Goal: Navigation & Orientation: Find specific page/section

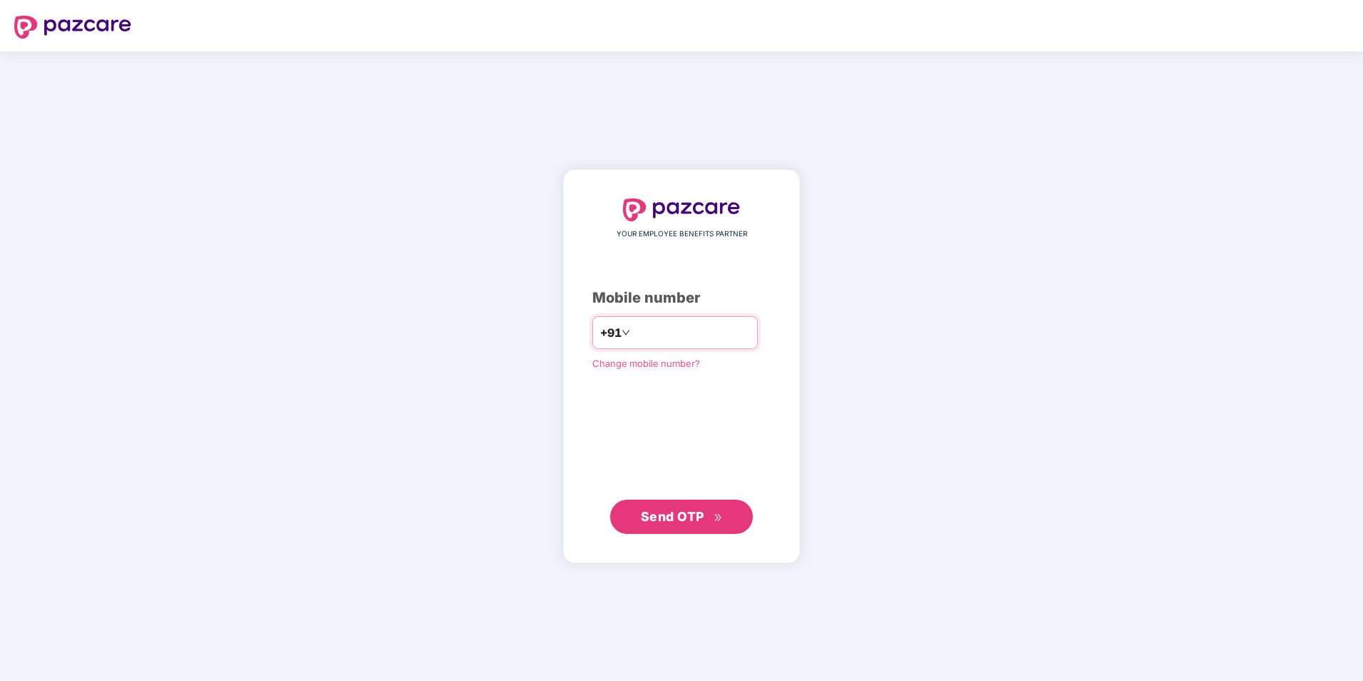
click at [680, 330] on input "number" at bounding box center [691, 332] width 117 height 23
click at [633, 332] on input "**********" at bounding box center [691, 332] width 117 height 23
type input "**********"
click at [688, 518] on span "Send OTP" at bounding box center [672, 515] width 63 height 15
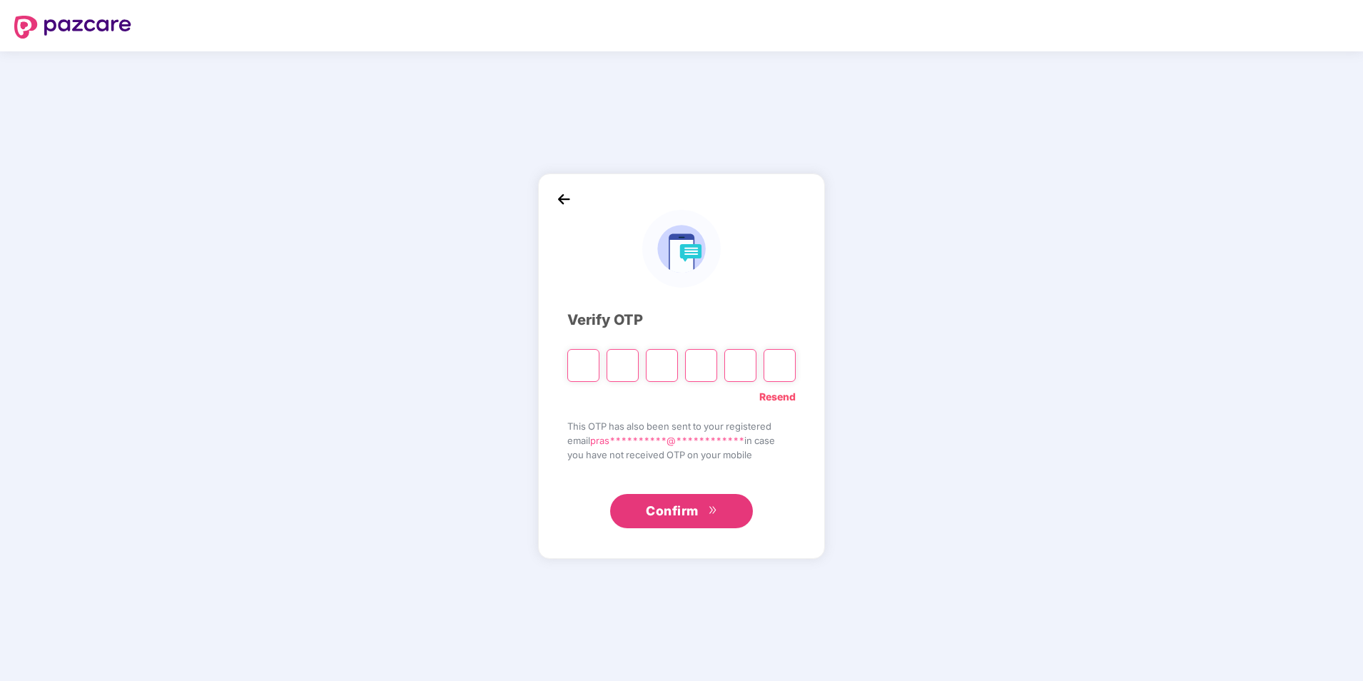
type input "*"
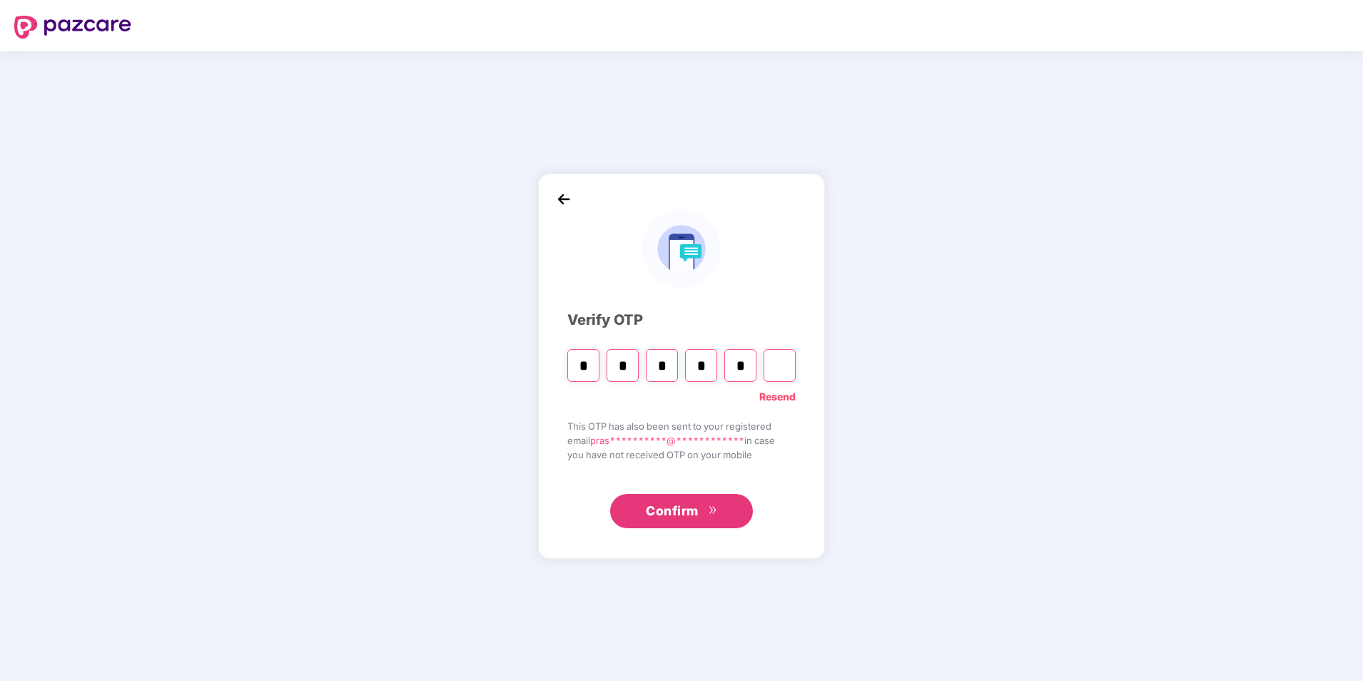
type input "*"
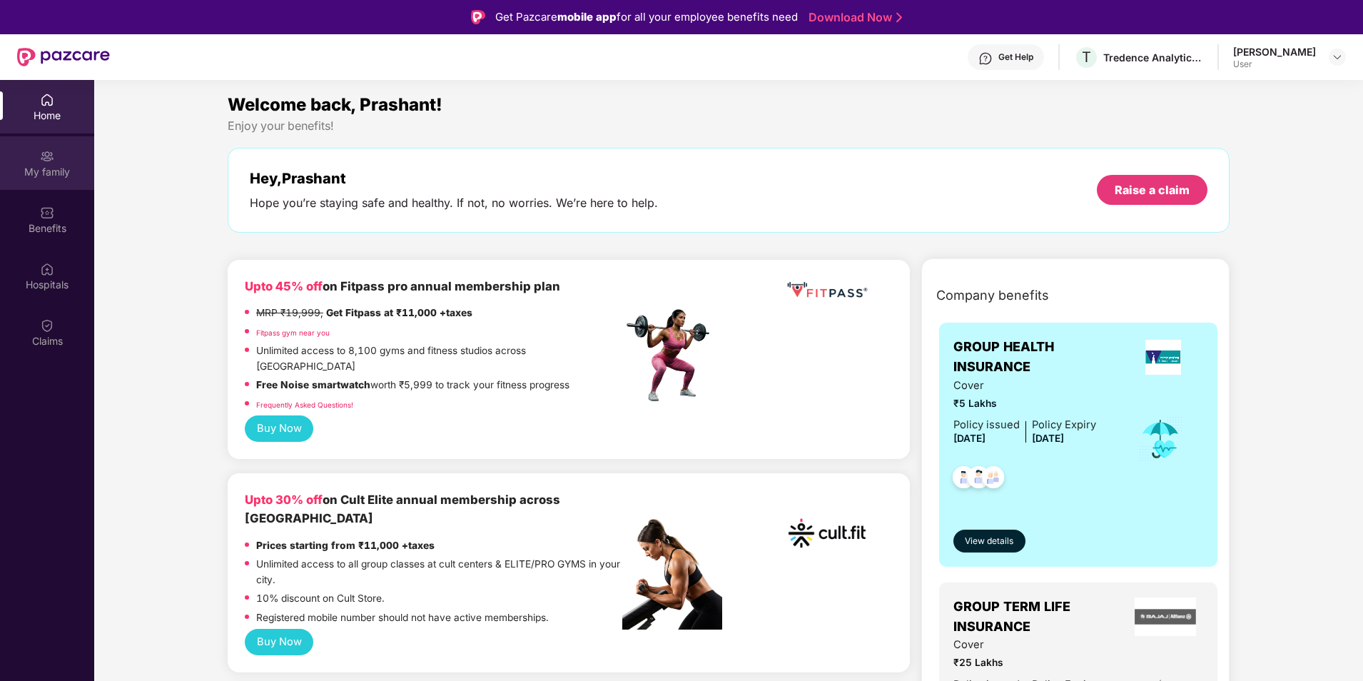
click at [40, 171] on div "My family" at bounding box center [47, 172] width 94 height 14
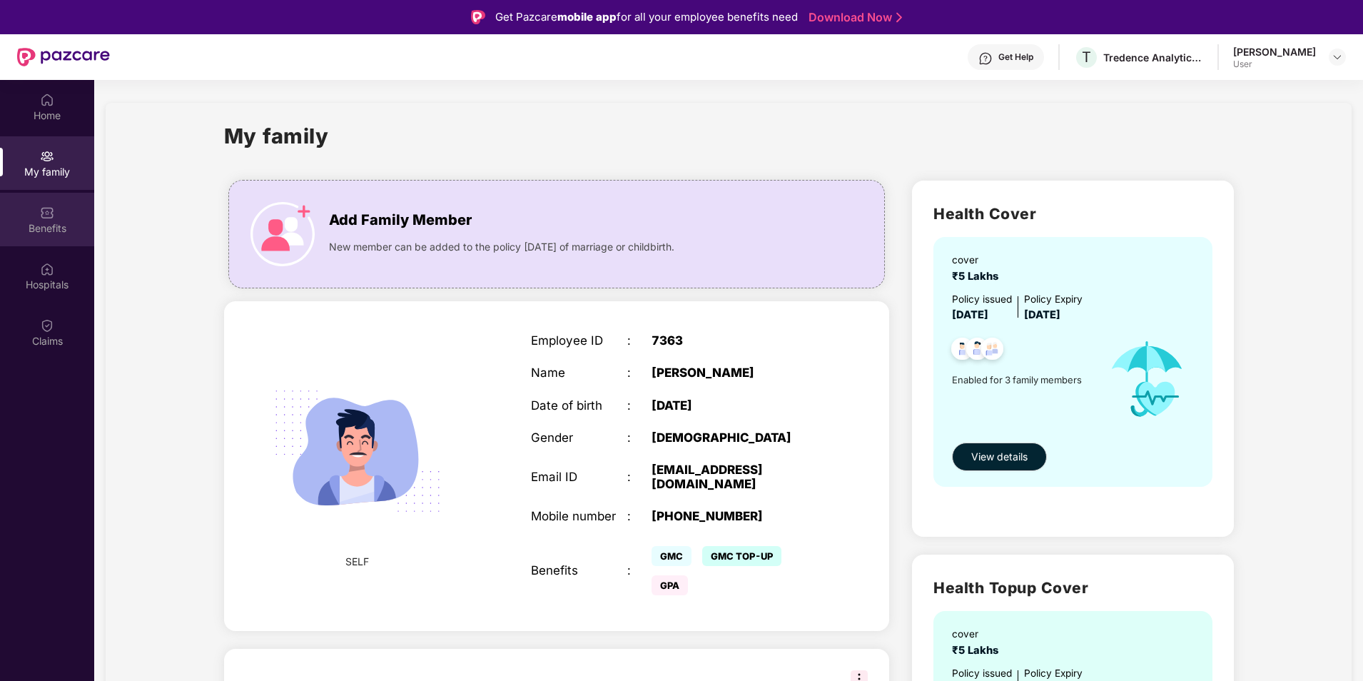
click at [48, 222] on div "Benefits" at bounding box center [47, 228] width 94 height 14
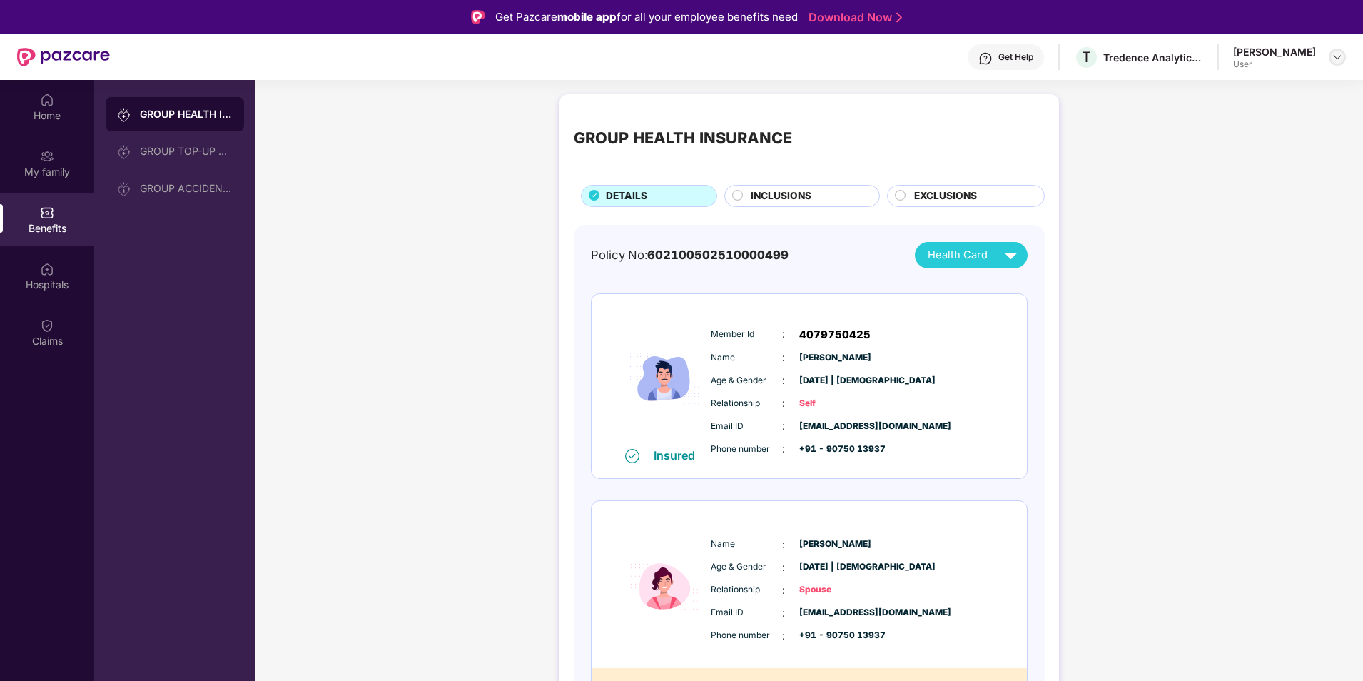
click at [1337, 60] on img at bounding box center [1336, 56] width 11 height 11
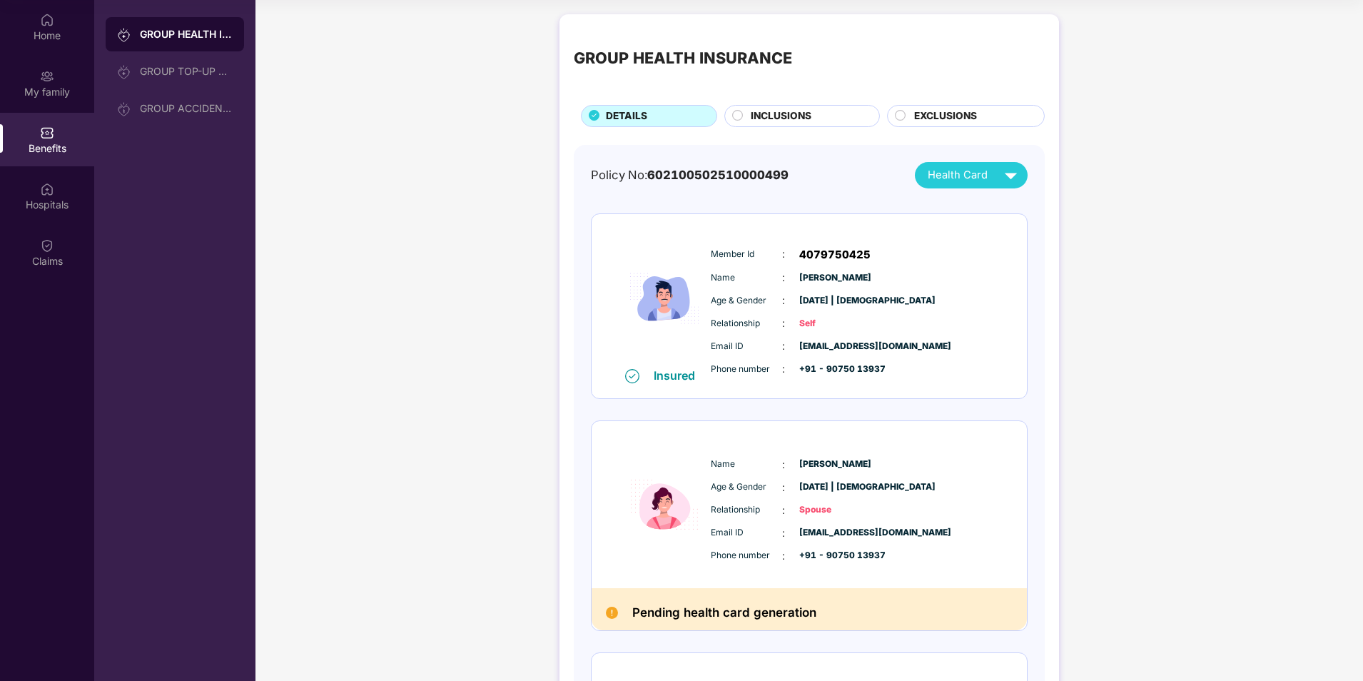
scroll to position [9, 0]
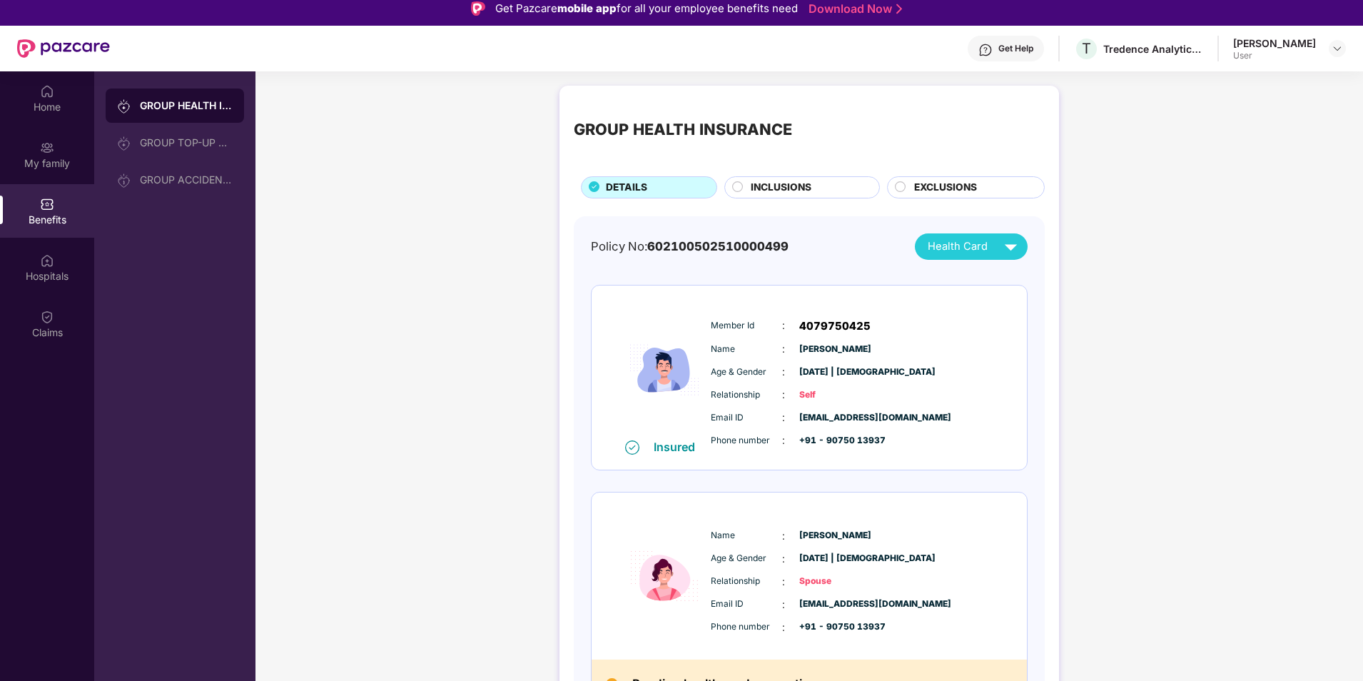
click at [801, 190] on span "INCLUSIONS" at bounding box center [781, 188] width 61 height 16
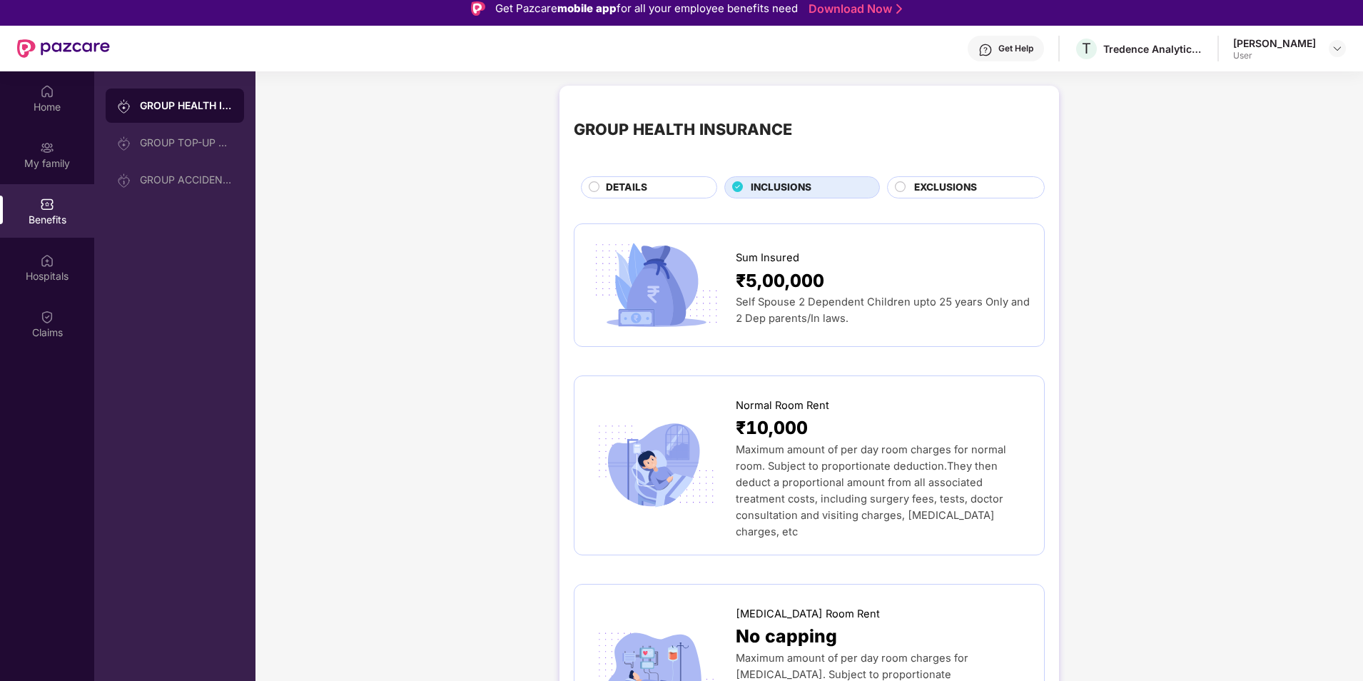
click at [939, 188] on span "EXCLUSIONS" at bounding box center [945, 188] width 63 height 16
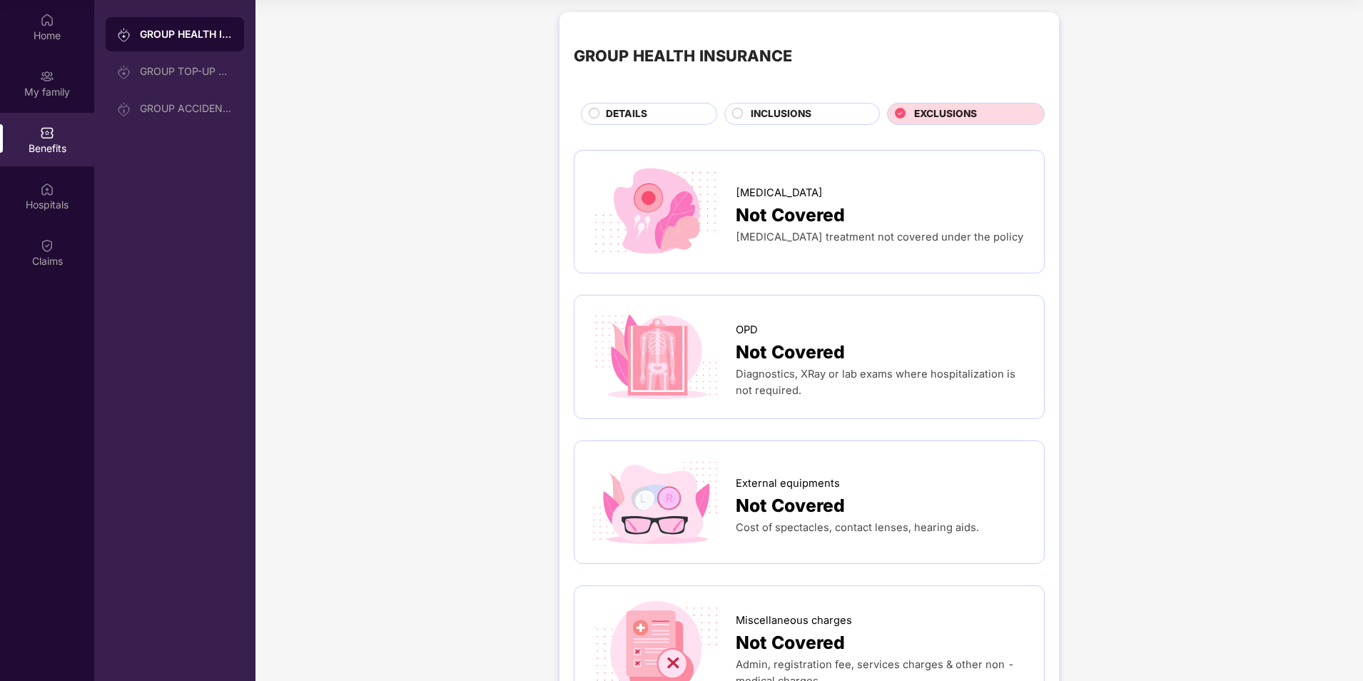
scroll to position [0, 0]
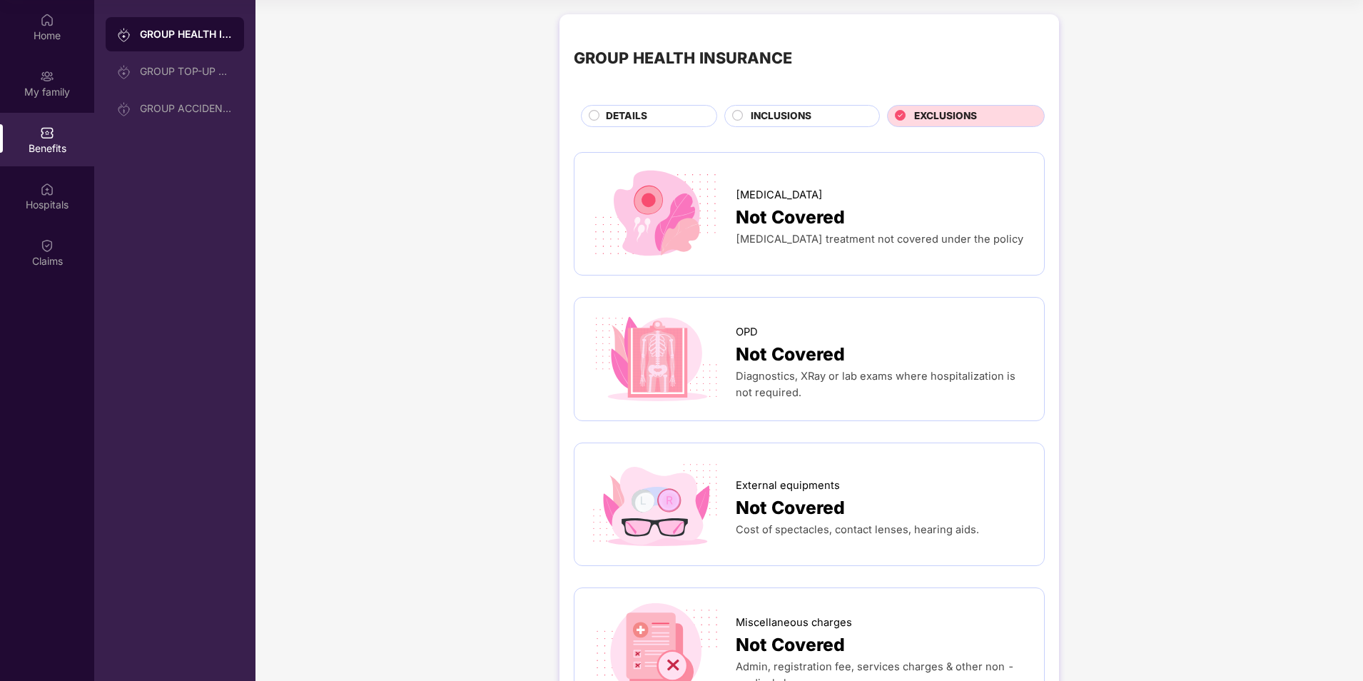
click at [784, 112] on span "INCLUSIONS" at bounding box center [781, 116] width 61 height 16
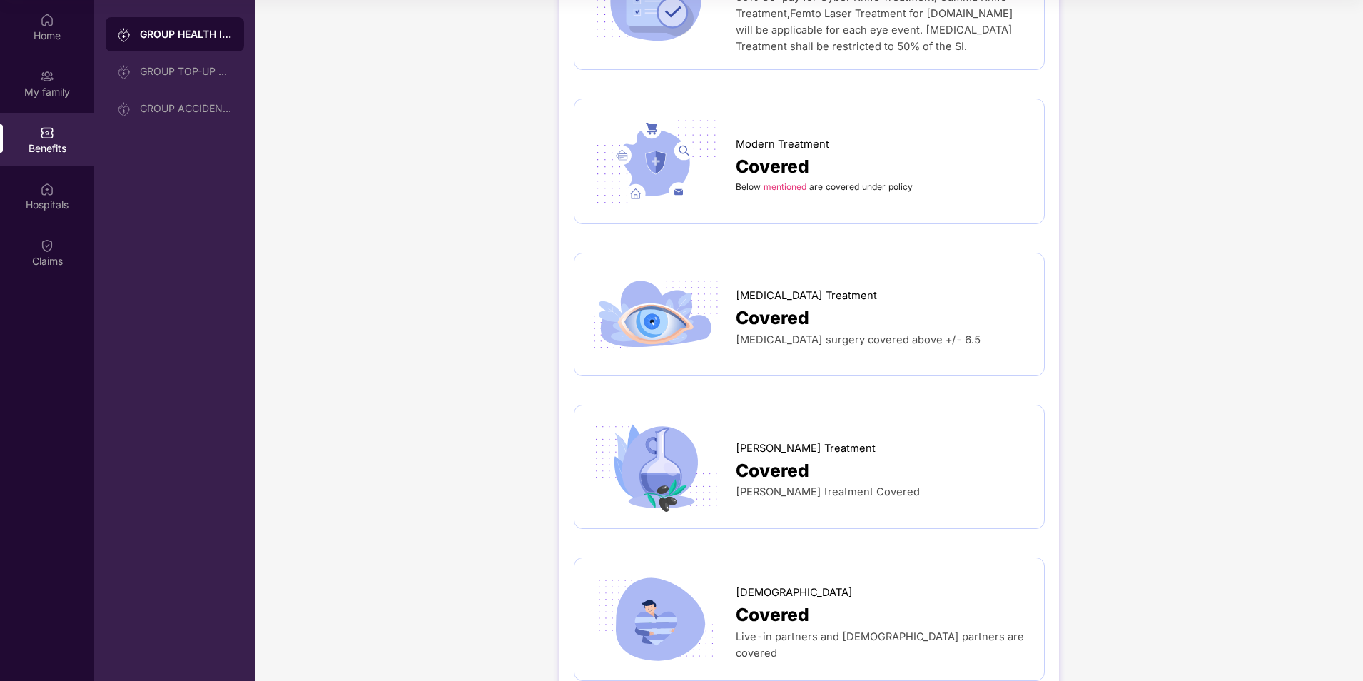
scroll to position [2379, 0]
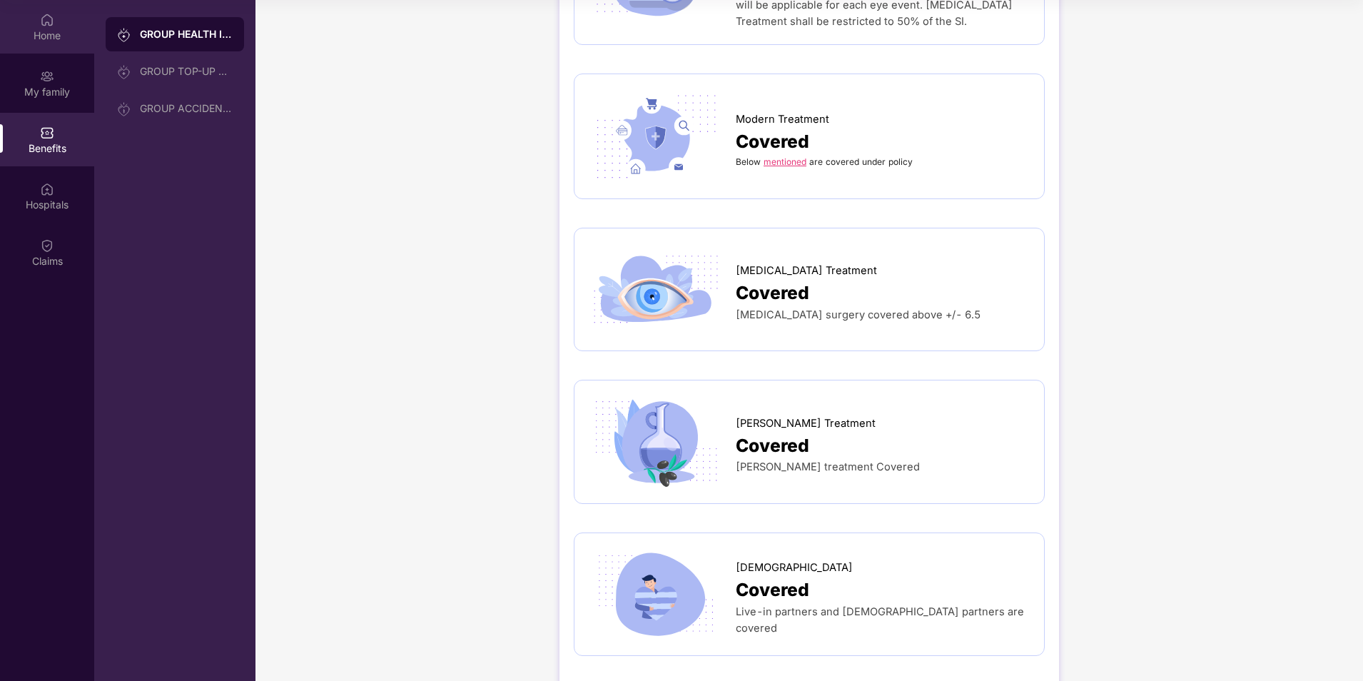
click at [56, 19] on div "Home" at bounding box center [47, 27] width 94 height 54
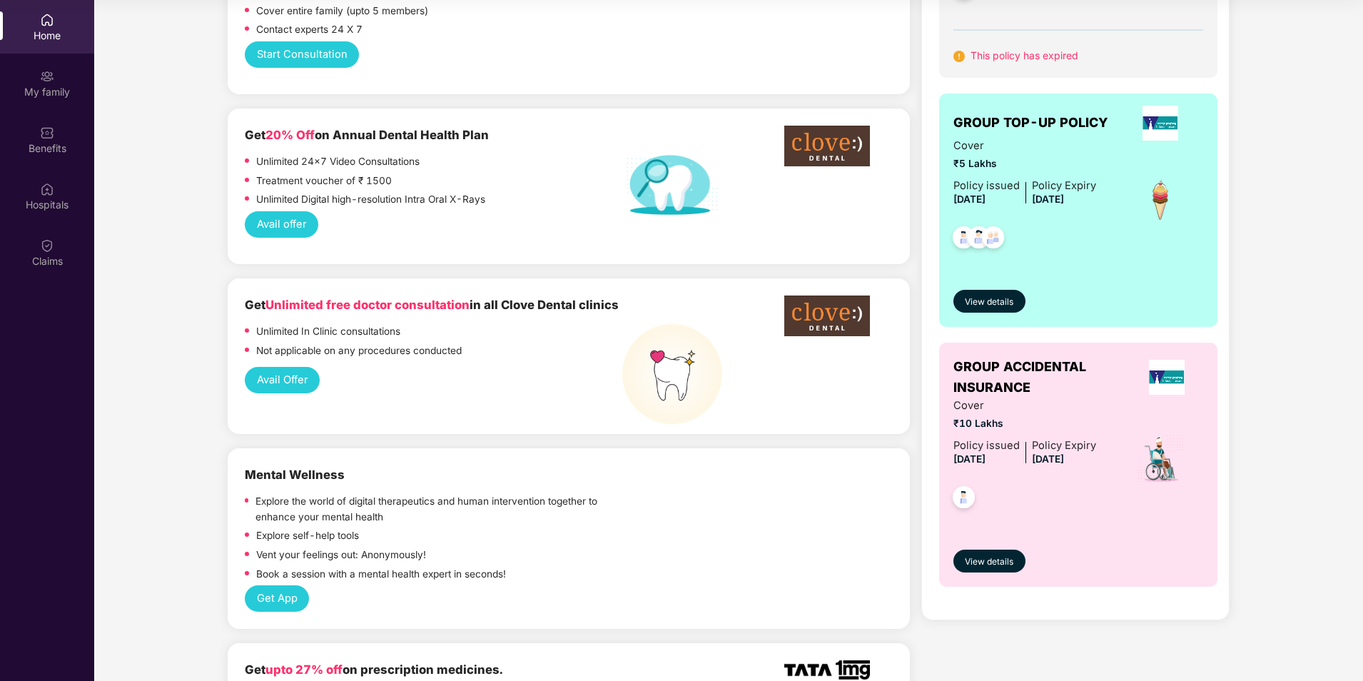
scroll to position [713, 0]
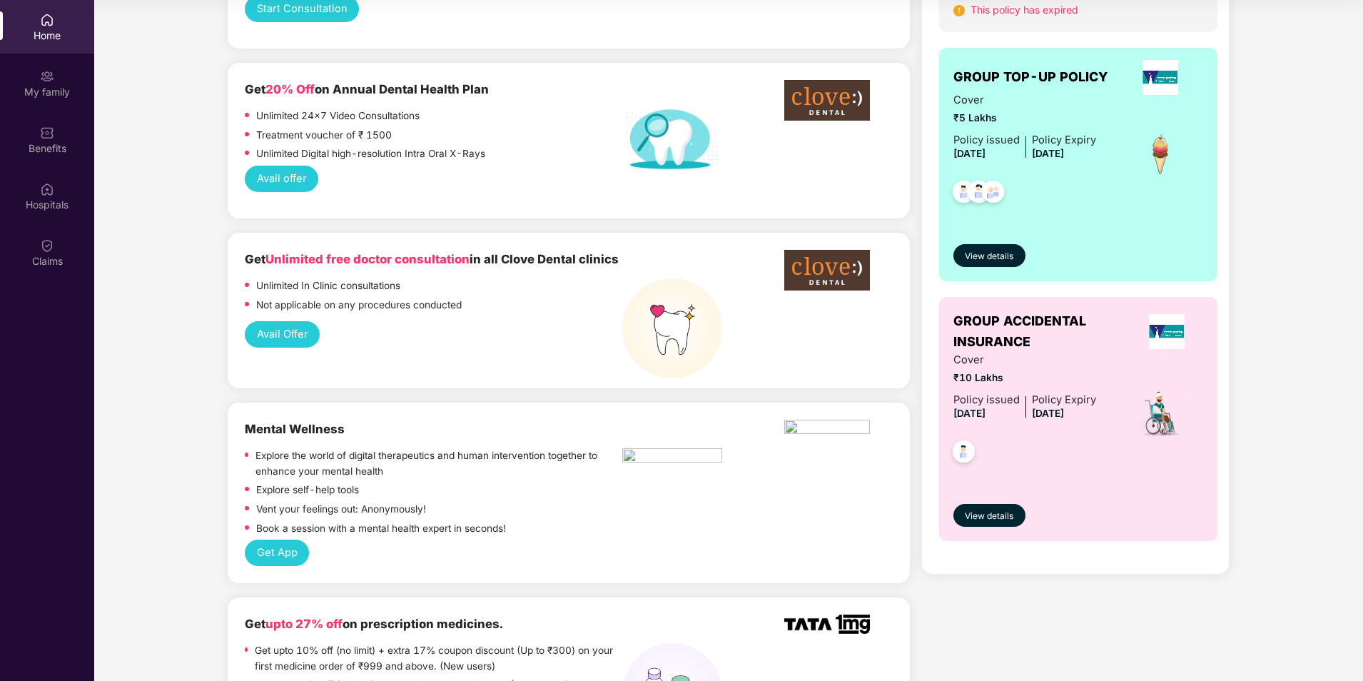
click at [275, 539] on button "Get App" at bounding box center [277, 552] width 64 height 26
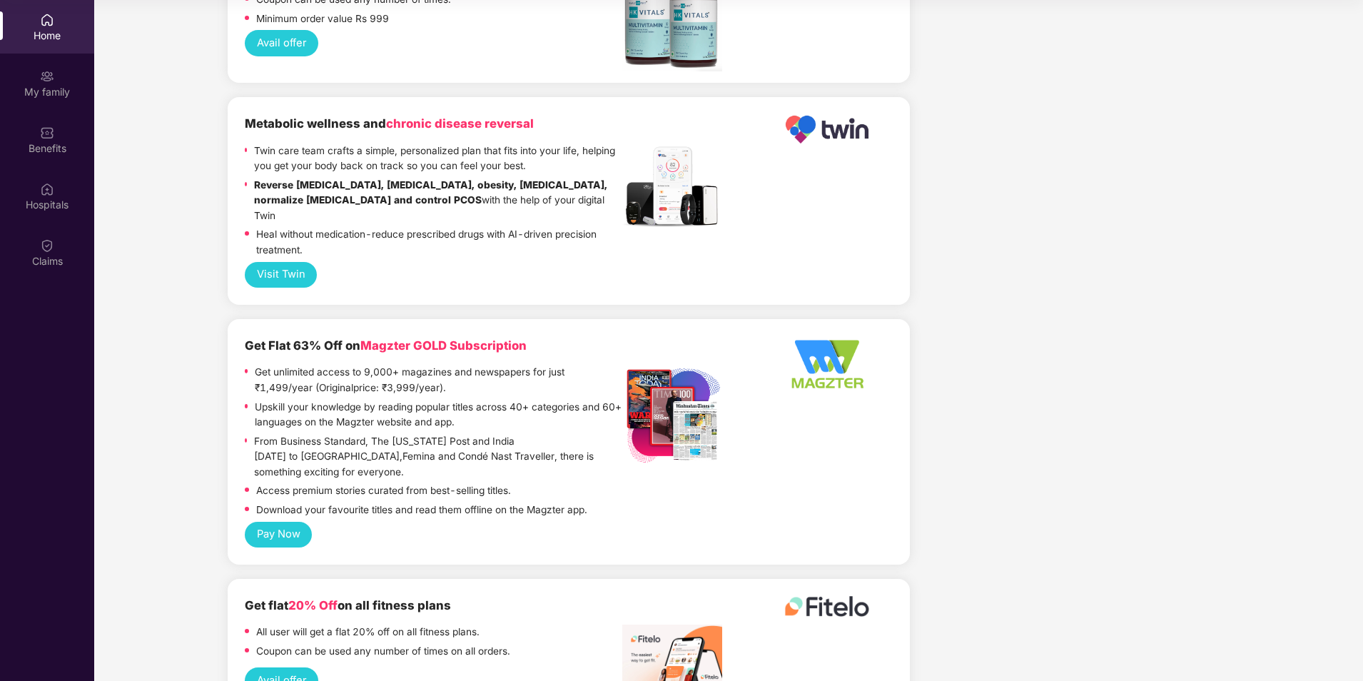
scroll to position [2796, 0]
